Goal: Contribute content

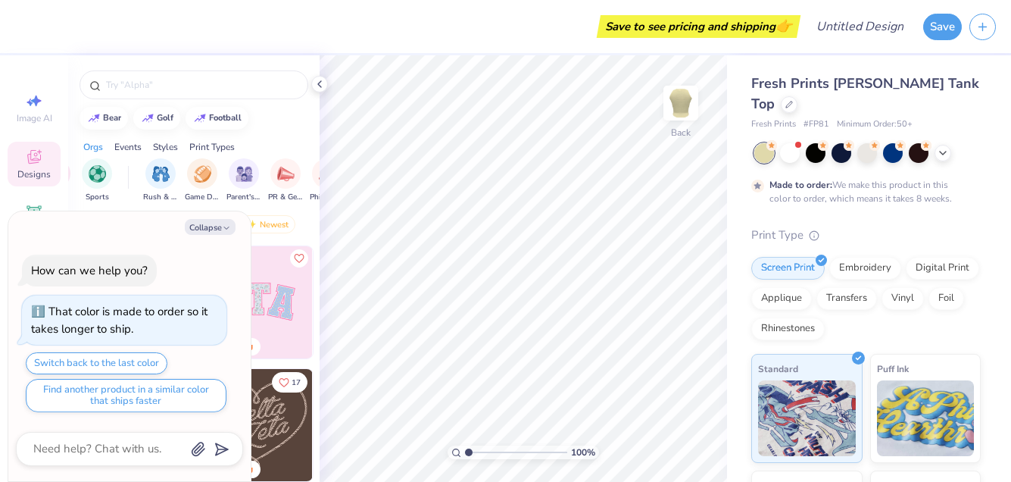
scroll to position [0, 153]
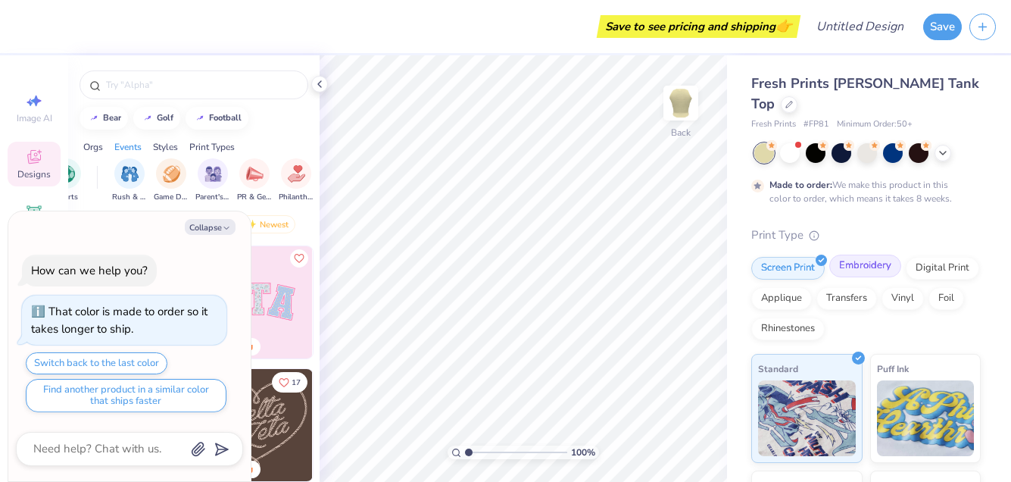
click at [886, 255] on div "Embroidery" at bounding box center [865, 266] width 72 height 23
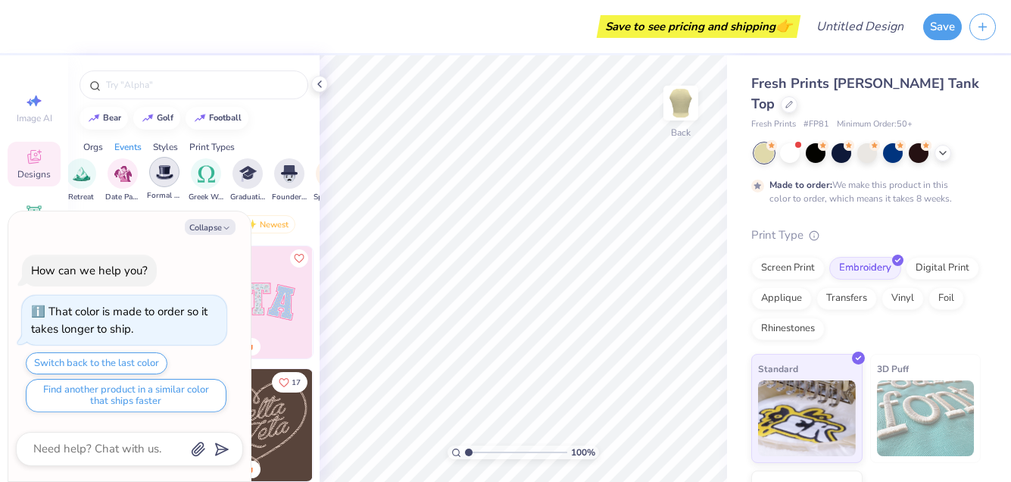
scroll to position [0, 467]
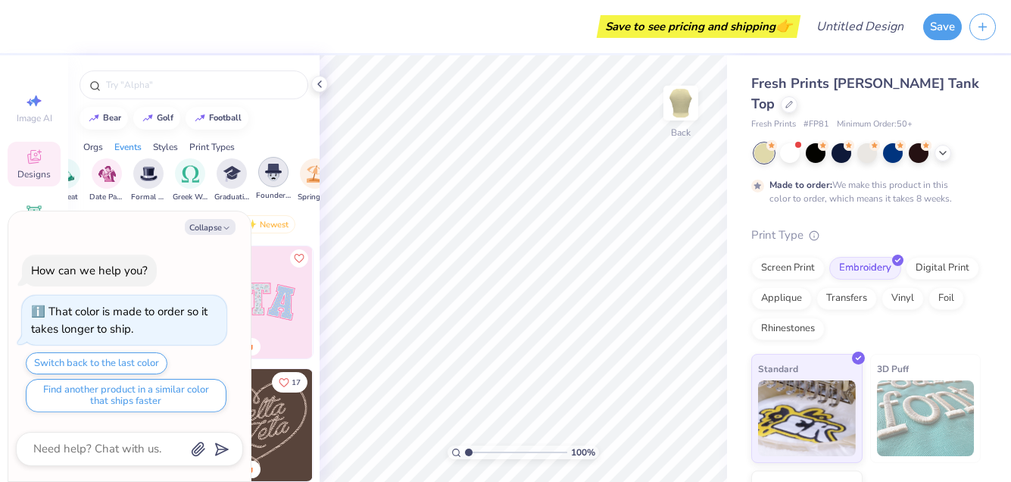
click at [273, 173] on img "filter for Founder’s Day" at bounding box center [273, 172] width 17 height 17
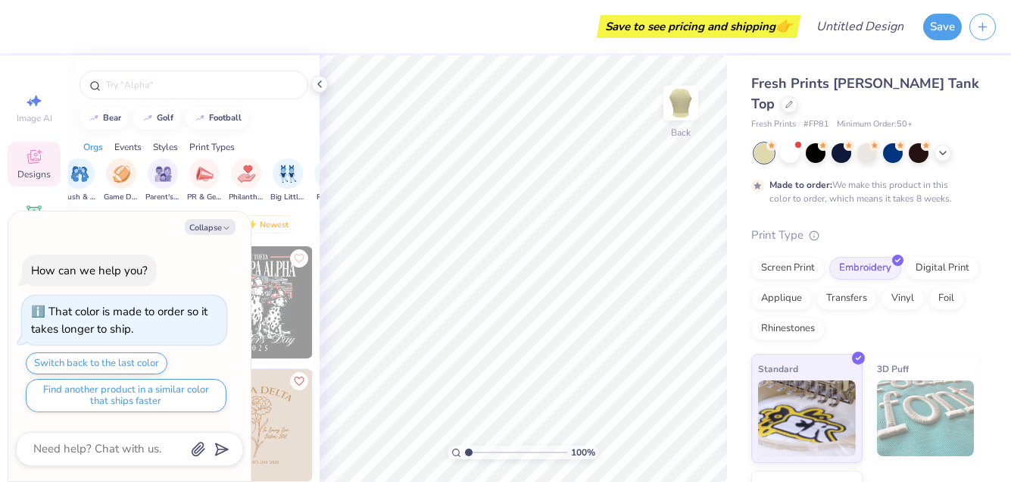
scroll to position [0, 0]
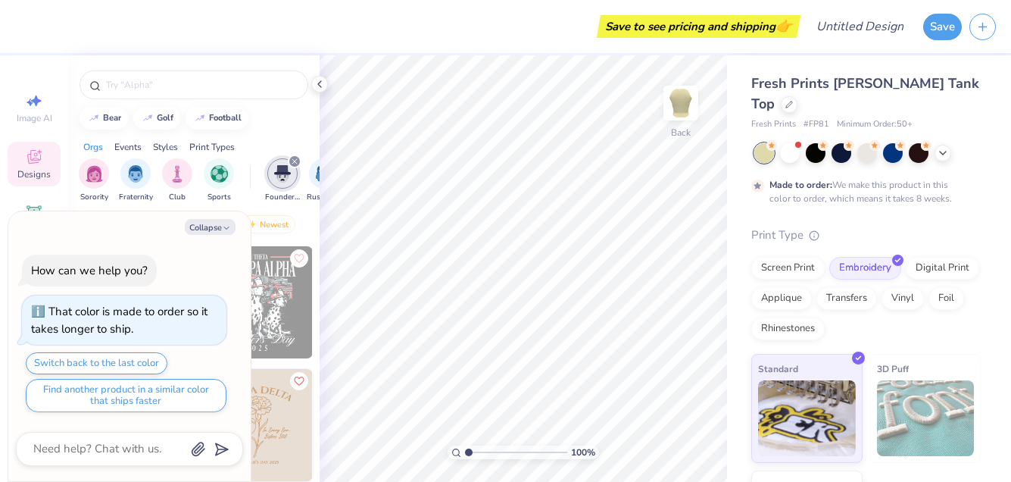
click at [137, 148] on div "Events" at bounding box center [127, 147] width 27 height 14
click at [170, 144] on div "Styles" at bounding box center [165, 147] width 25 height 14
click at [209, 144] on div "Print Types" at bounding box center [211, 147] width 45 height 14
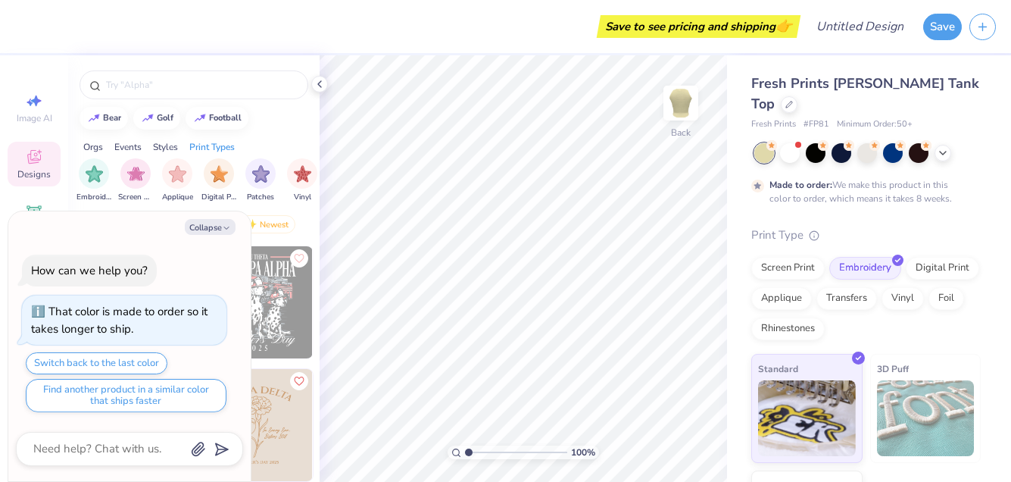
click at [87, 149] on div "Orgs" at bounding box center [93, 147] width 20 height 14
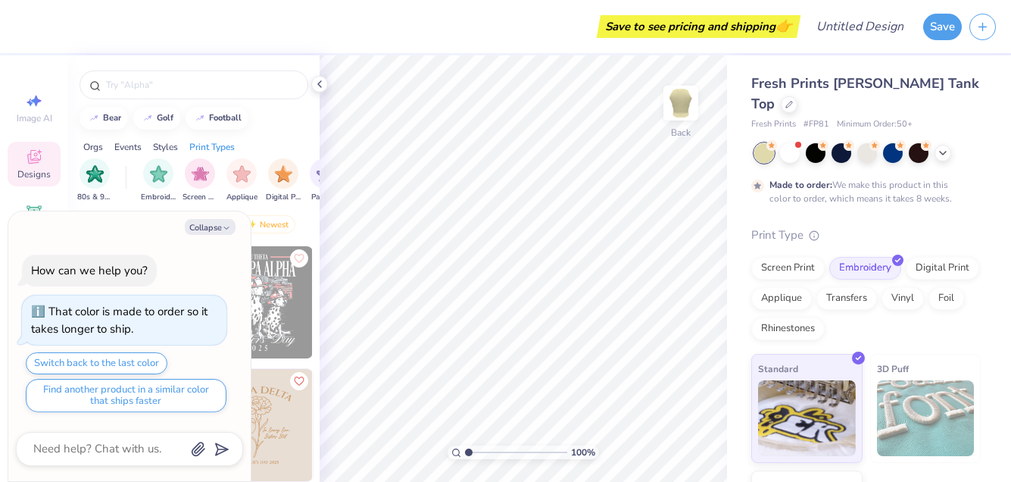
scroll to position [0, 1282]
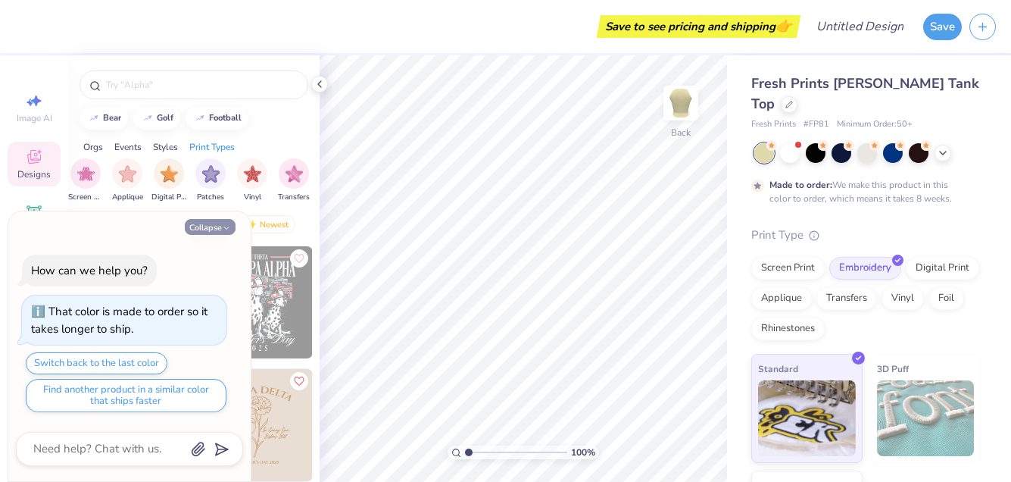
click at [227, 226] on icon "button" at bounding box center [226, 227] width 9 height 9
type textarea "x"
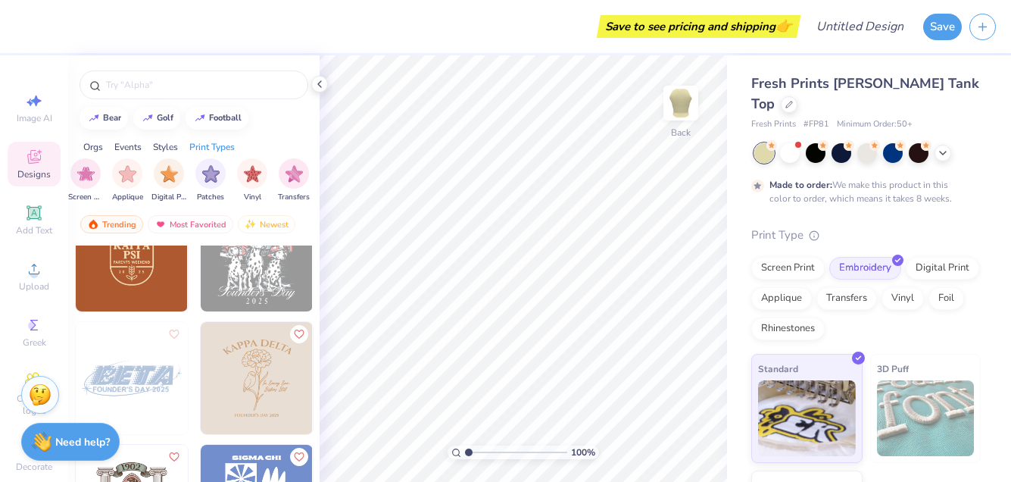
scroll to position [58, 0]
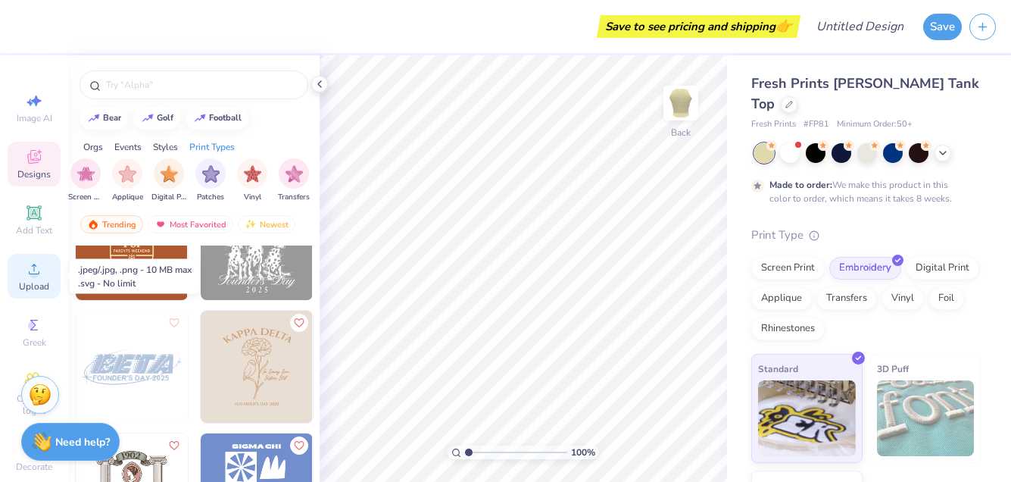
click at [30, 284] on span "Upload" at bounding box center [34, 286] width 30 height 12
